Goal: Task Accomplishment & Management: Complete application form

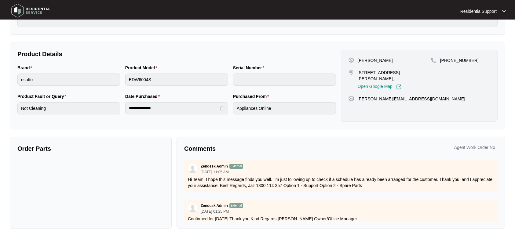
scroll to position [112, 0]
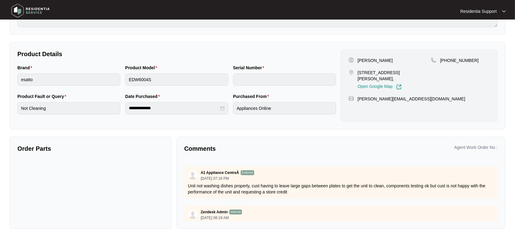
click at [490, 12] on p "Residentia Support" at bounding box center [478, 11] width 36 height 6
click at [478, 21] on p "Settings" at bounding box center [488, 22] width 26 height 6
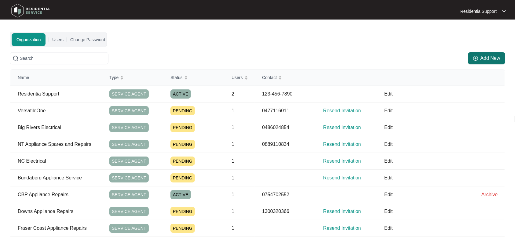
click at [497, 56] on span "Add New" at bounding box center [490, 58] width 20 height 7
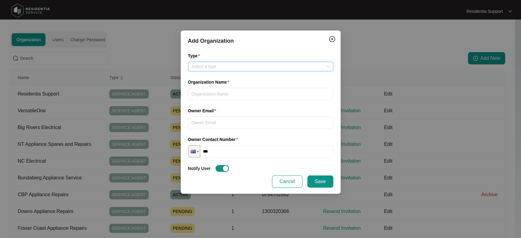
click at [245, 67] on input "Type" at bounding box center [261, 66] width 138 height 9
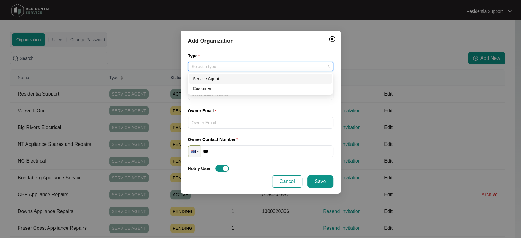
click at [239, 82] on div "Service Agent" at bounding box center [261, 78] width 136 height 7
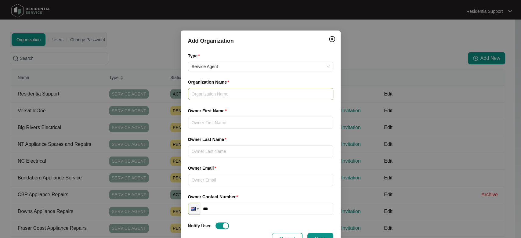
click at [235, 90] on input "Organization Name" at bounding box center [260, 94] width 145 height 12
click at [215, 93] on input "Organization Name" at bounding box center [260, 94] width 145 height 12
paste input "Local Appliance Services"
type input "Local Appliance Services"
click at [239, 117] on input "Owner First Name" at bounding box center [260, 123] width 145 height 12
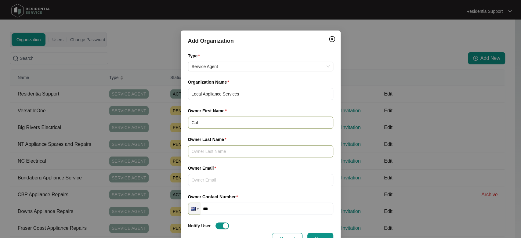
type input "Col"
click at [240, 148] on input "Owner Last Name" at bounding box center [260, 151] width 145 height 12
type input "[PERSON_NAME]"
click at [236, 177] on input "Owner Email" at bounding box center [260, 180] width 145 height 12
click at [226, 180] on input "Owner Email" at bounding box center [260, 180] width 145 height 12
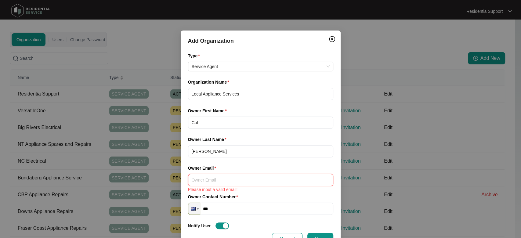
paste input "[EMAIL_ADDRESS][DOMAIN_NAME]"
type input "[EMAIL_ADDRESS][DOMAIN_NAME]"
click at [286, 194] on div "Owner Contact Number" at bounding box center [260, 197] width 145 height 9
click at [244, 206] on input "***" at bounding box center [260, 209] width 145 height 12
paste input "**********"
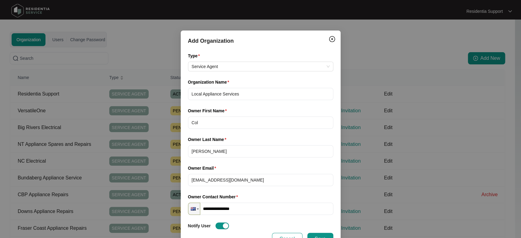
type input "**********"
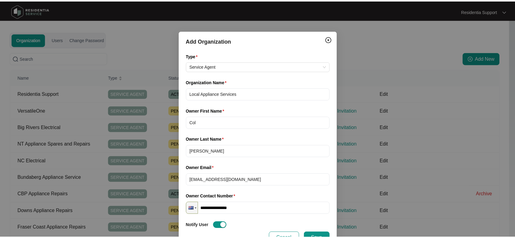
scroll to position [20, 0]
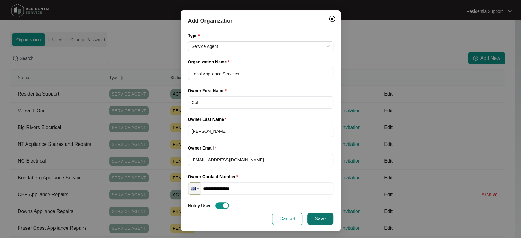
click at [317, 219] on span "Save" at bounding box center [320, 218] width 11 height 7
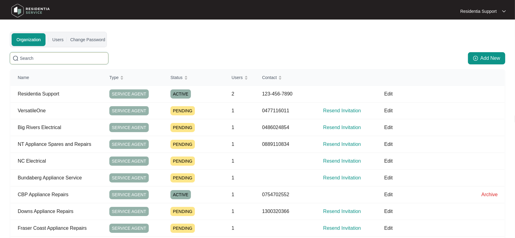
click at [53, 59] on input "text" at bounding box center [63, 58] width 86 height 7
paste input "731796056"
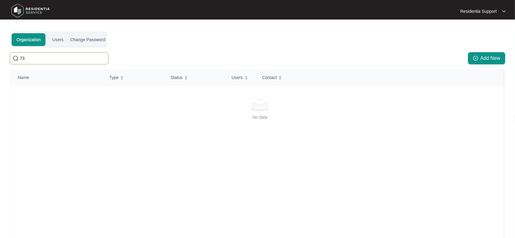
type input "7"
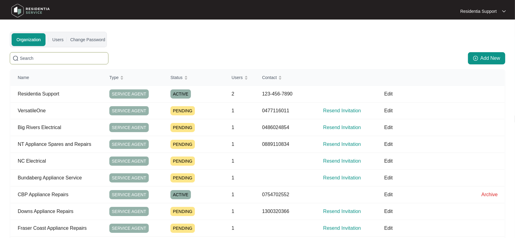
click at [72, 52] on span at bounding box center [59, 58] width 99 height 12
click at [71, 56] on input "text" at bounding box center [63, 58] width 86 height 7
paste input "Local Appliance Services"
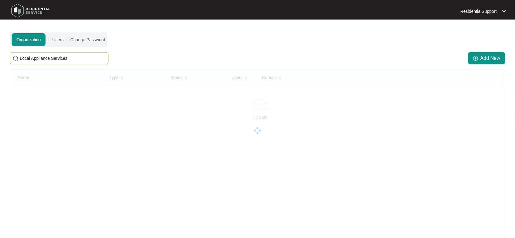
type input "Local Appliance Services"
